Goal: Check status: Check status

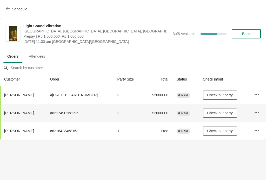
click at [257, 112] on button "button" at bounding box center [256, 112] width 9 height 9
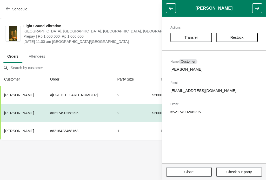
click at [134, 152] on body "Schedule Light Sound Vibration Potato Head Suites & Studios, [GEOGRAPHIC_DATA],…" at bounding box center [133, 90] width 266 height 180
click at [127, 96] on td "2" at bounding box center [128, 95] width 30 height 18
click at [202, 175] on button "Close" at bounding box center [189, 171] width 46 height 9
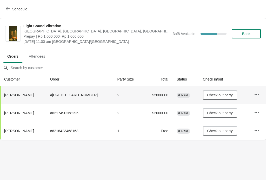
click at [143, 94] on td "$2000000" at bounding box center [157, 95] width 29 height 18
click at [255, 94] on icon "button" at bounding box center [256, 94] width 4 height 1
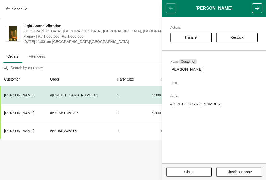
click at [124, 95] on td "2" at bounding box center [128, 95] width 30 height 18
click at [46, 15] on div "Schedule" at bounding box center [133, 9] width 266 height 18
click at [150, 158] on body "Schedule Light Sound Vibration Potato Head Suites & Studios, [GEOGRAPHIC_DATA],…" at bounding box center [133, 90] width 266 height 180
click at [255, 9] on icon "button" at bounding box center [256, 8] width 5 height 5
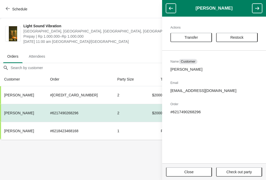
click at [143, 162] on body "Schedule Light Sound Vibration Potato Head Suites & Studios, [GEOGRAPHIC_DATA],…" at bounding box center [133, 90] width 266 height 180
click at [188, 171] on span "Close" at bounding box center [188, 172] width 9 height 4
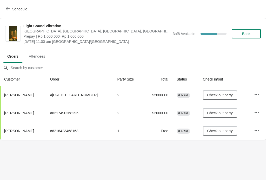
click at [78, 97] on td "# [CREDIT_CARD_NUMBER]" at bounding box center [79, 95] width 67 height 18
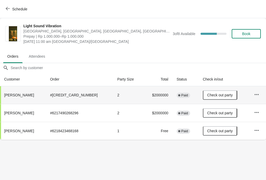
click at [143, 94] on td "$2000000" at bounding box center [157, 95] width 29 height 18
